Goal: Task Accomplishment & Management: Manage account settings

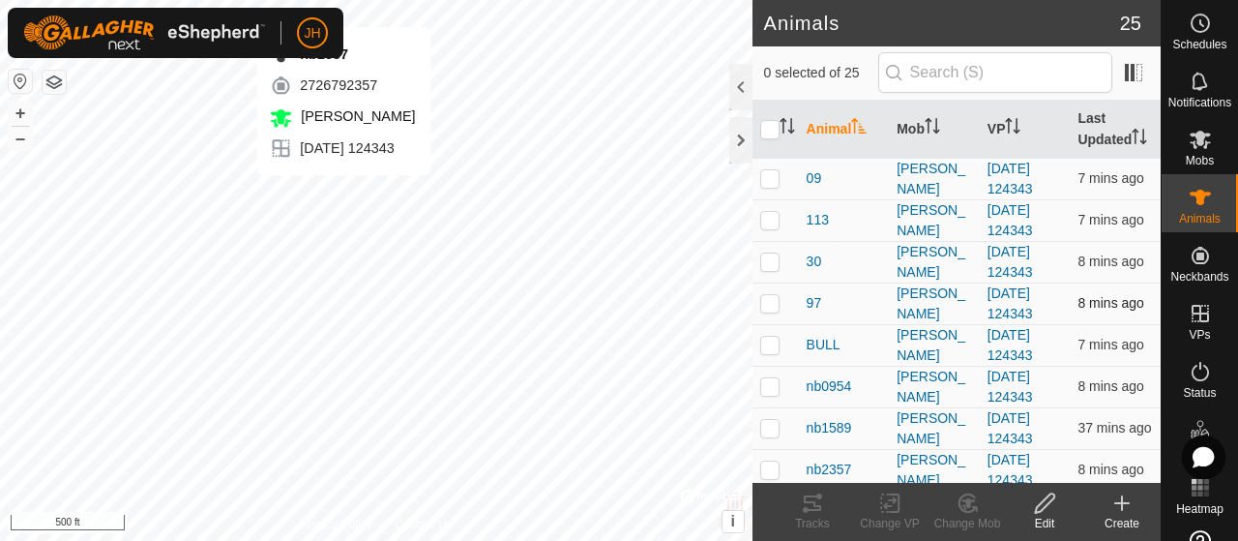
checkbox input "true"
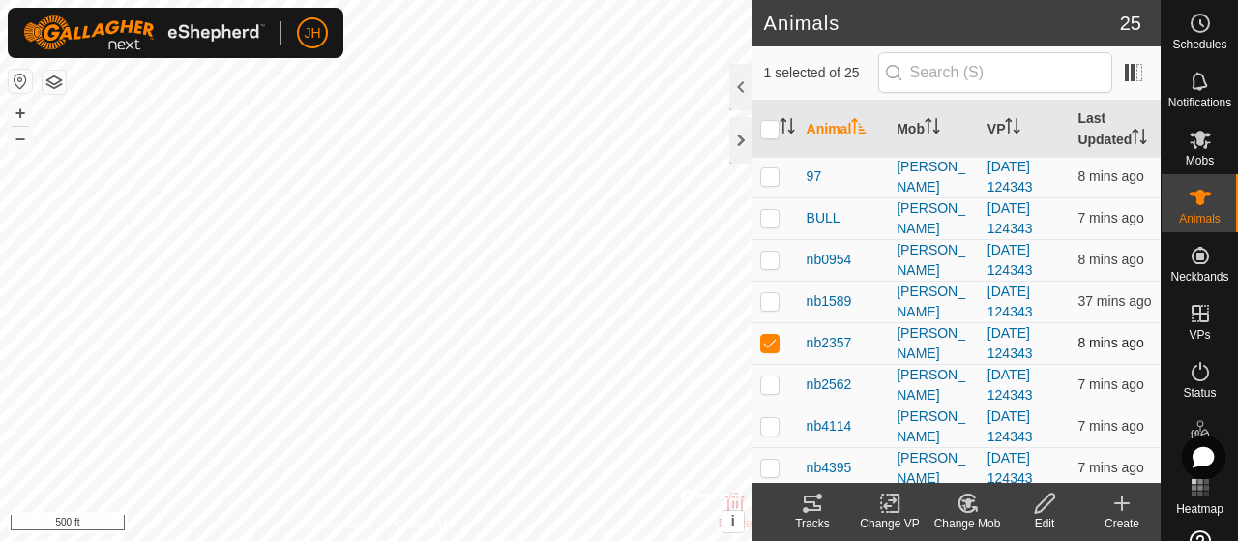
scroll to position [97, 0]
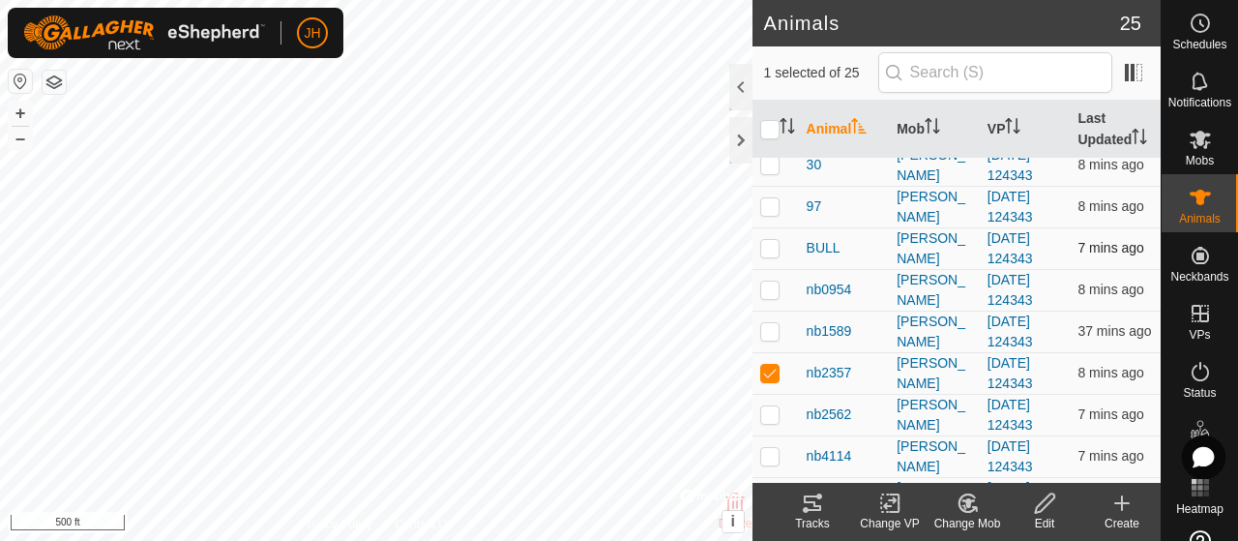
click at [772, 255] on p-checkbox at bounding box center [769, 247] width 19 height 15
checkbox input "true"
click at [765, 380] on p-checkbox at bounding box center [769, 372] width 19 height 15
checkbox input "false"
click at [805, 503] on icon at bounding box center [812, 502] width 17 height 15
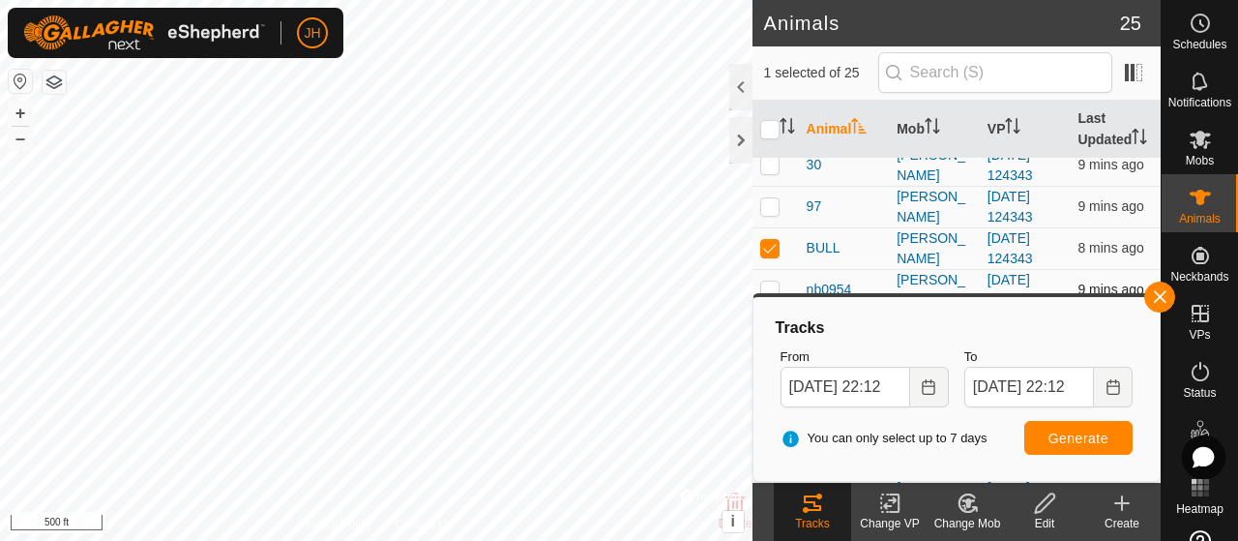
drag, startPoint x: 1167, startPoint y: 293, endPoint x: 1078, endPoint y: 301, distance: 89.3
click at [1166, 291] on button "button" at bounding box center [1159, 296] width 31 height 31
